Goal: Transaction & Acquisition: Download file/media

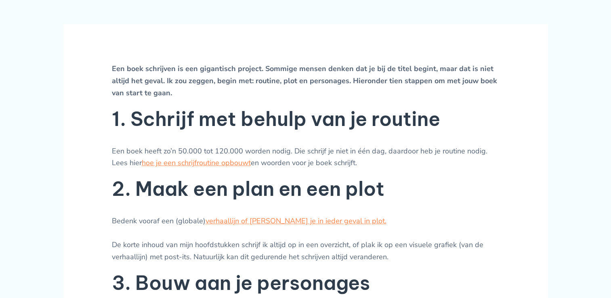
scroll to position [286, 0]
click at [188, 167] on link "hoe je een schrijfroutine opbouwt" at bounding box center [196, 163] width 109 height 10
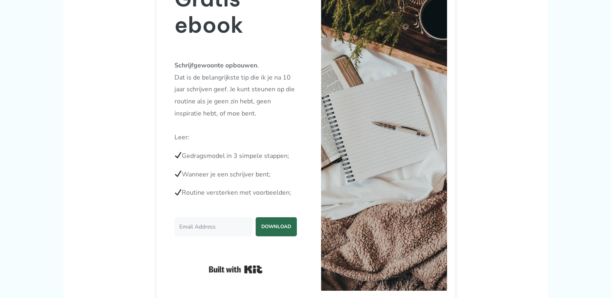
scroll to position [166, 0]
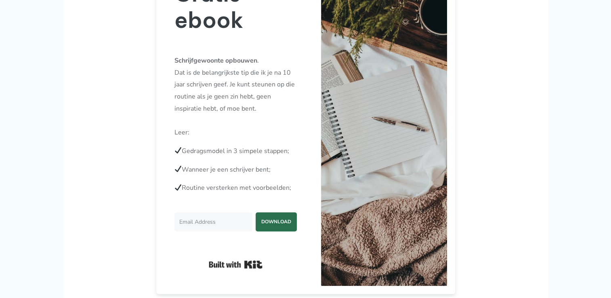
click at [219, 232] on input "Email Address" at bounding box center [214, 222] width 78 height 19
type input "zoevdstroom@gmail.com"
click at [233, 235] on div "zoevdstroom@gmail.com DOWNLOAD" at bounding box center [236, 224] width 126 height 22
click at [280, 230] on span "DOWNLOAD" at bounding box center [276, 221] width 41 height 17
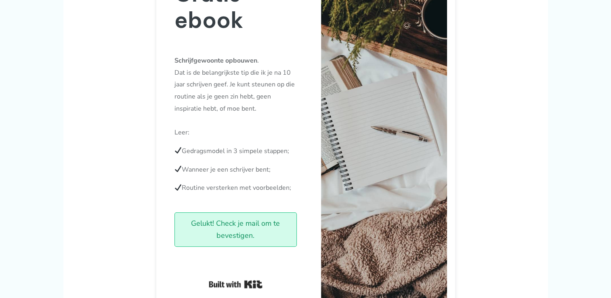
click at [273, 239] on div "Gelukt! Check je mail om te bevestigen." at bounding box center [236, 230] width 122 height 34
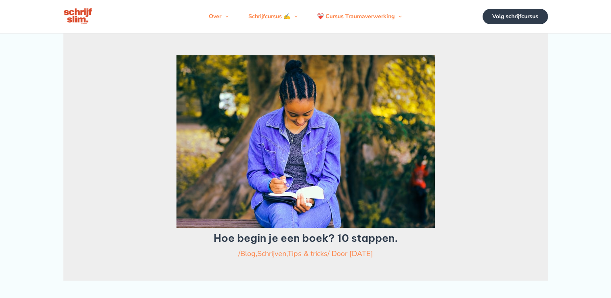
scroll to position [286, 0]
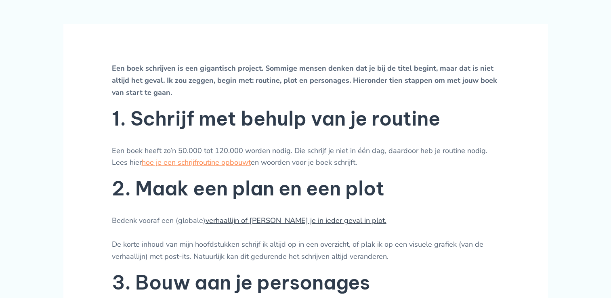
click at [244, 225] on link "verhaallijn of verdiep je in ieder geval in plot." at bounding box center [296, 221] width 181 height 10
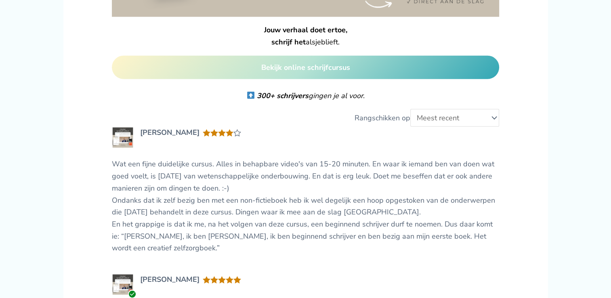
scroll to position [1900, 0]
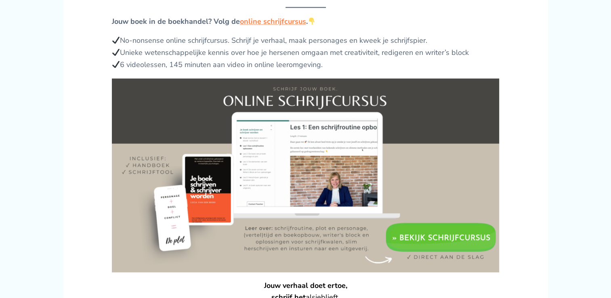
scroll to position [1389, 0]
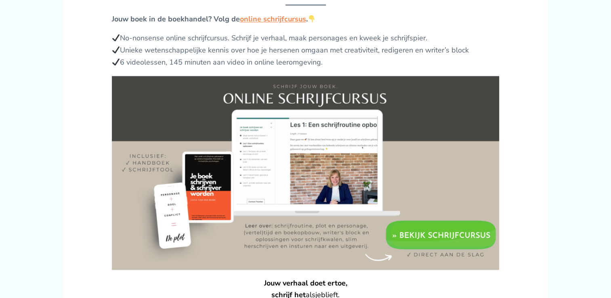
click at [421, 188] on img at bounding box center [306, 173] width 388 height 194
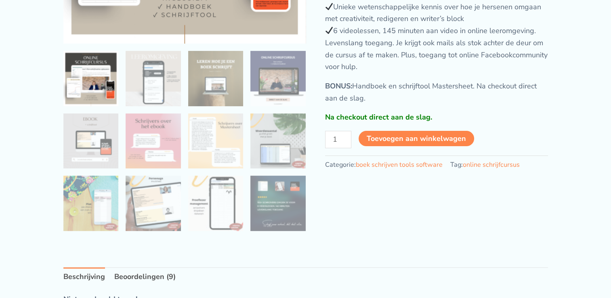
scroll to position [233, 0]
